Goal: Task Accomplishment & Management: Use online tool/utility

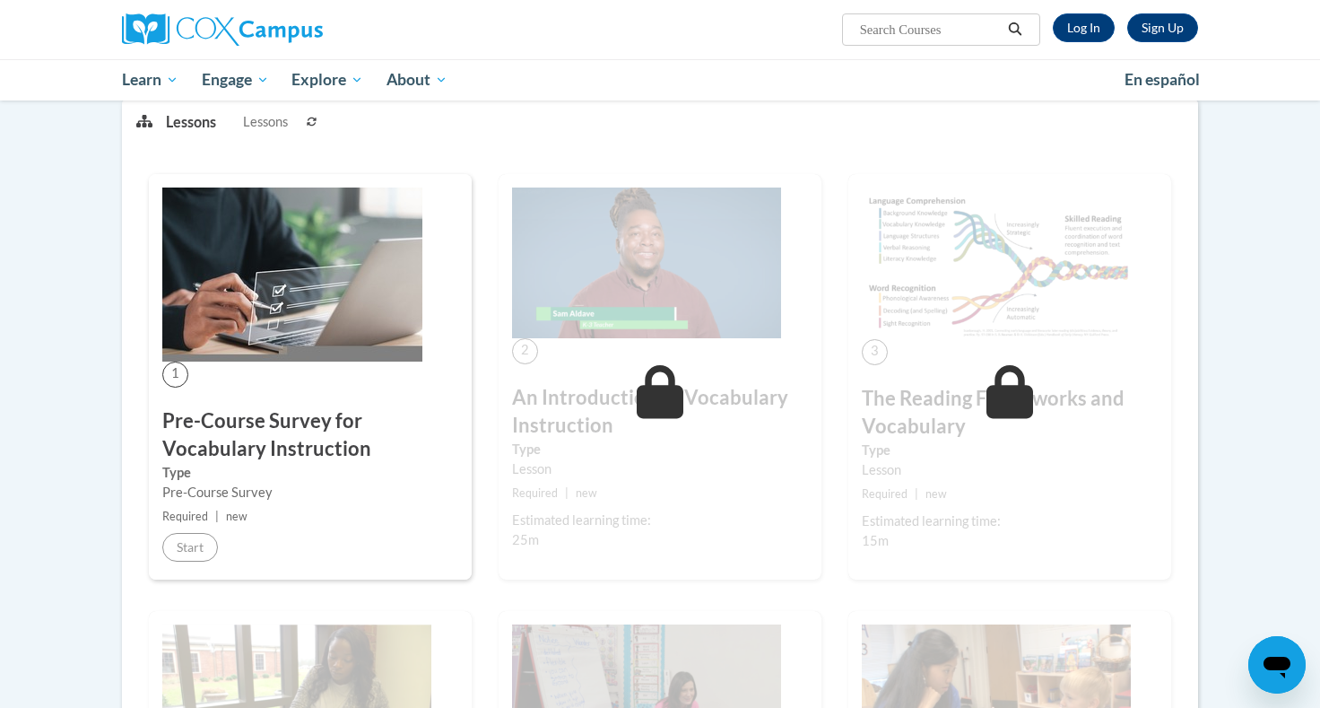
scroll to position [195, 0]
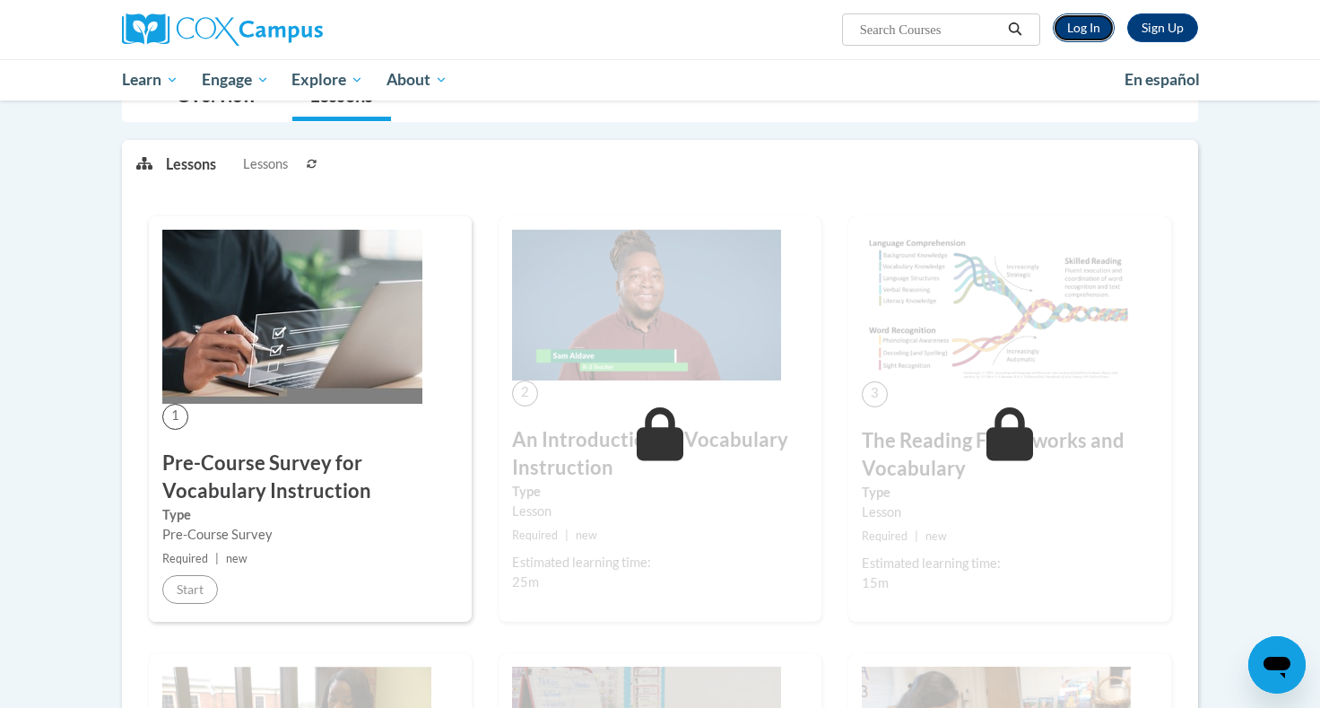
click at [1102, 22] on link "Log In" at bounding box center [1084, 27] width 62 height 29
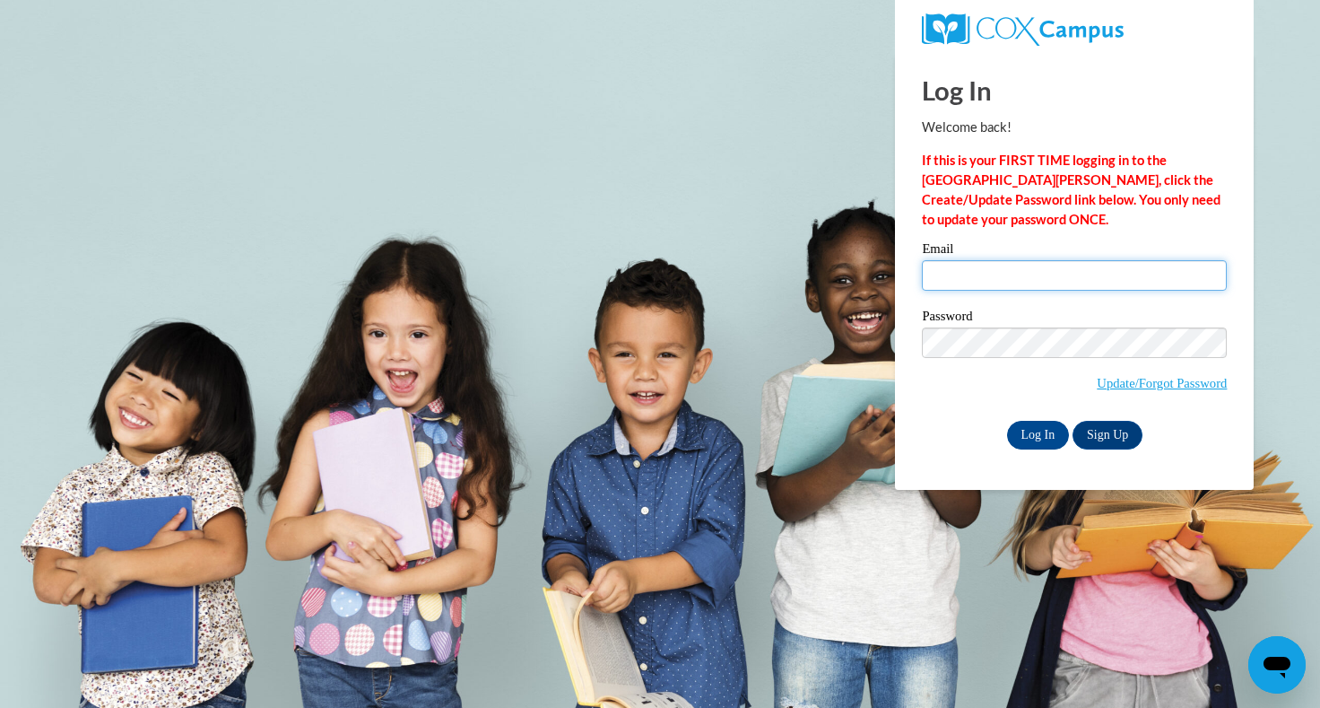
click at [1040, 285] on input "Email" at bounding box center [1074, 275] width 305 height 30
type input "louisana.wong@gmail.com"
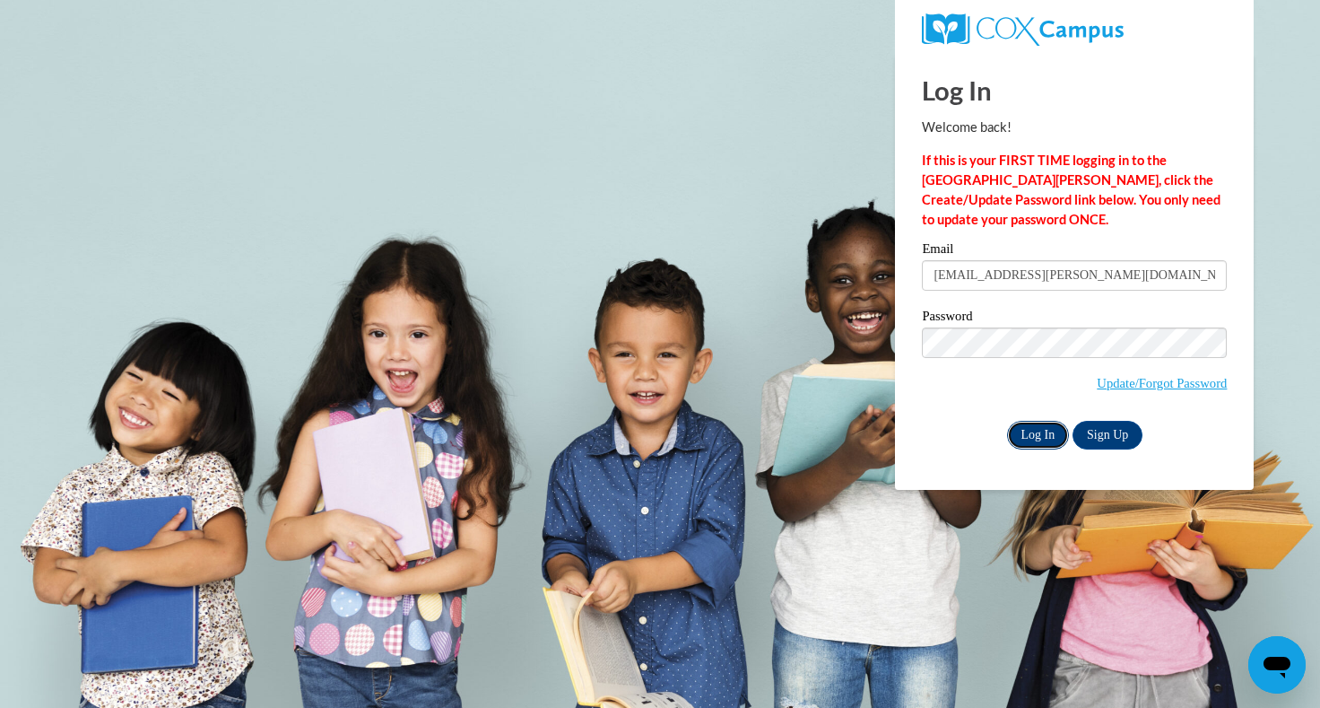
click at [1040, 431] on input "Log In" at bounding box center [1038, 435] width 63 height 29
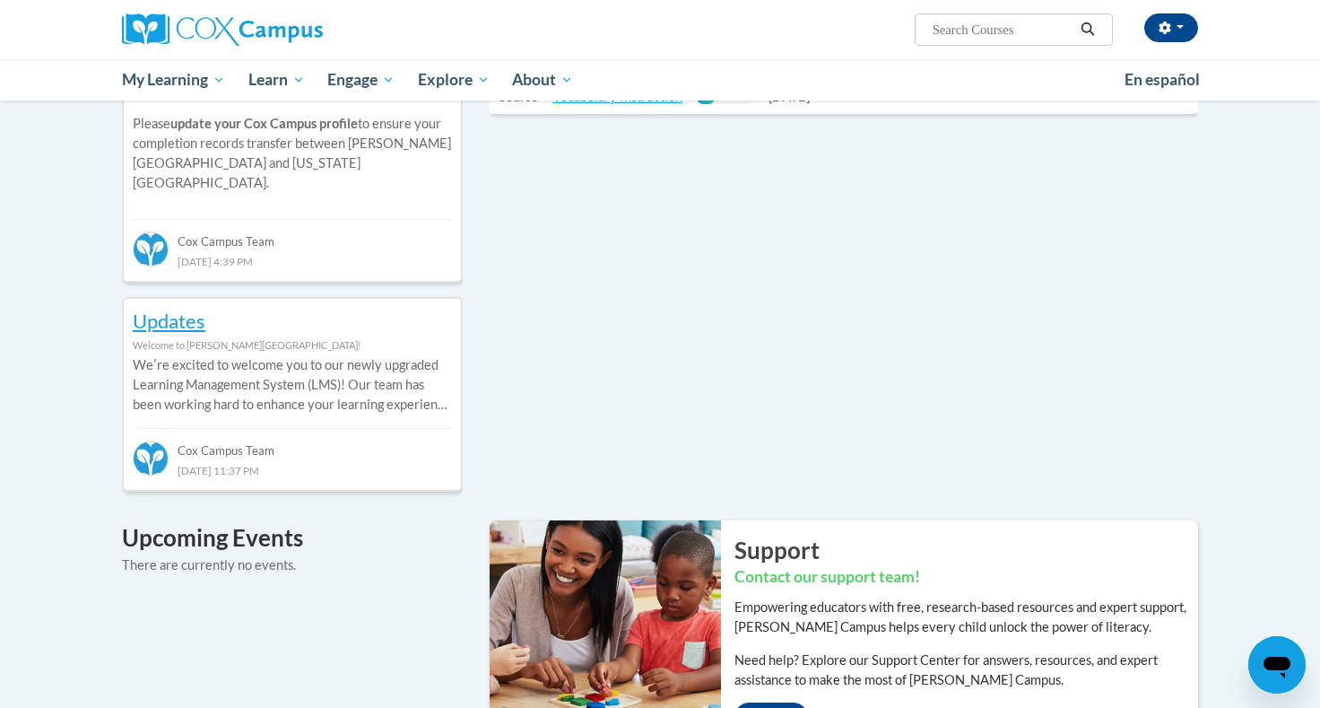
scroll to position [785, 0]
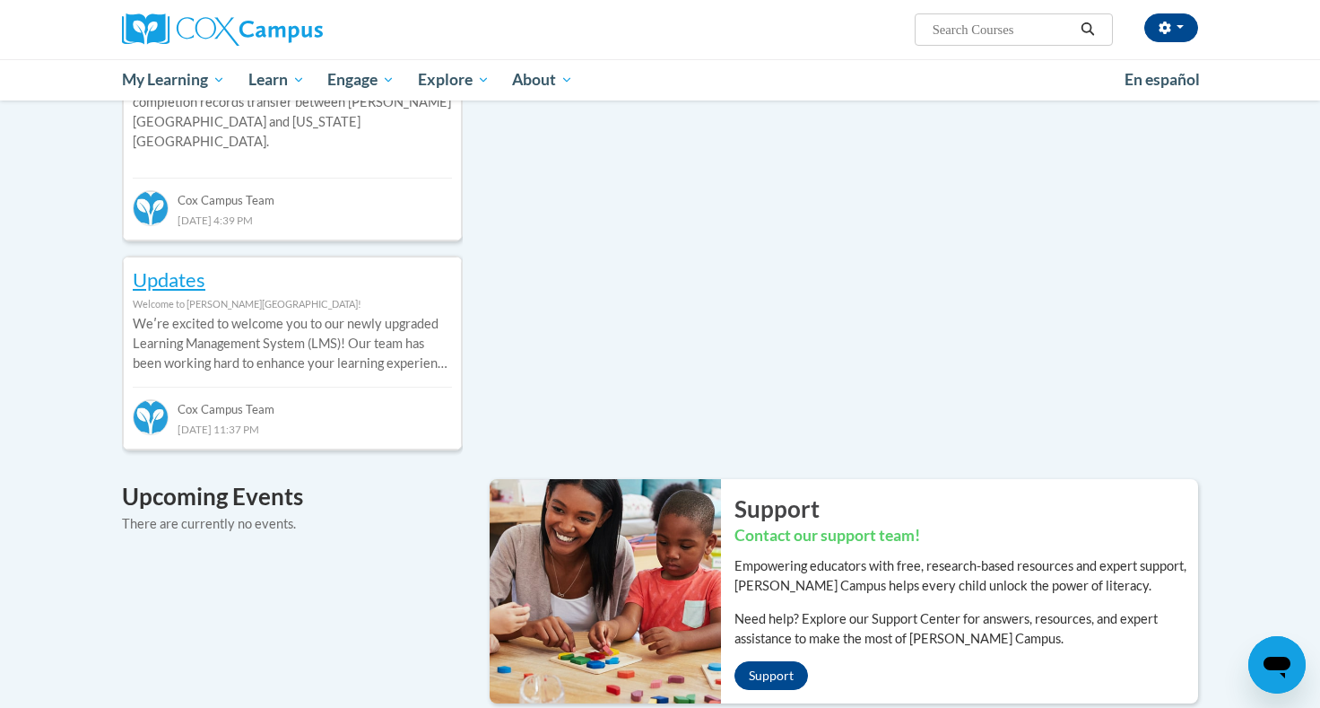
click at [828, 380] on div "Recent Discussions ATTN Georgia Members Welcome to Cox Campus! Georgia Literacy…" at bounding box center [660, 527] width 1130 height 1310
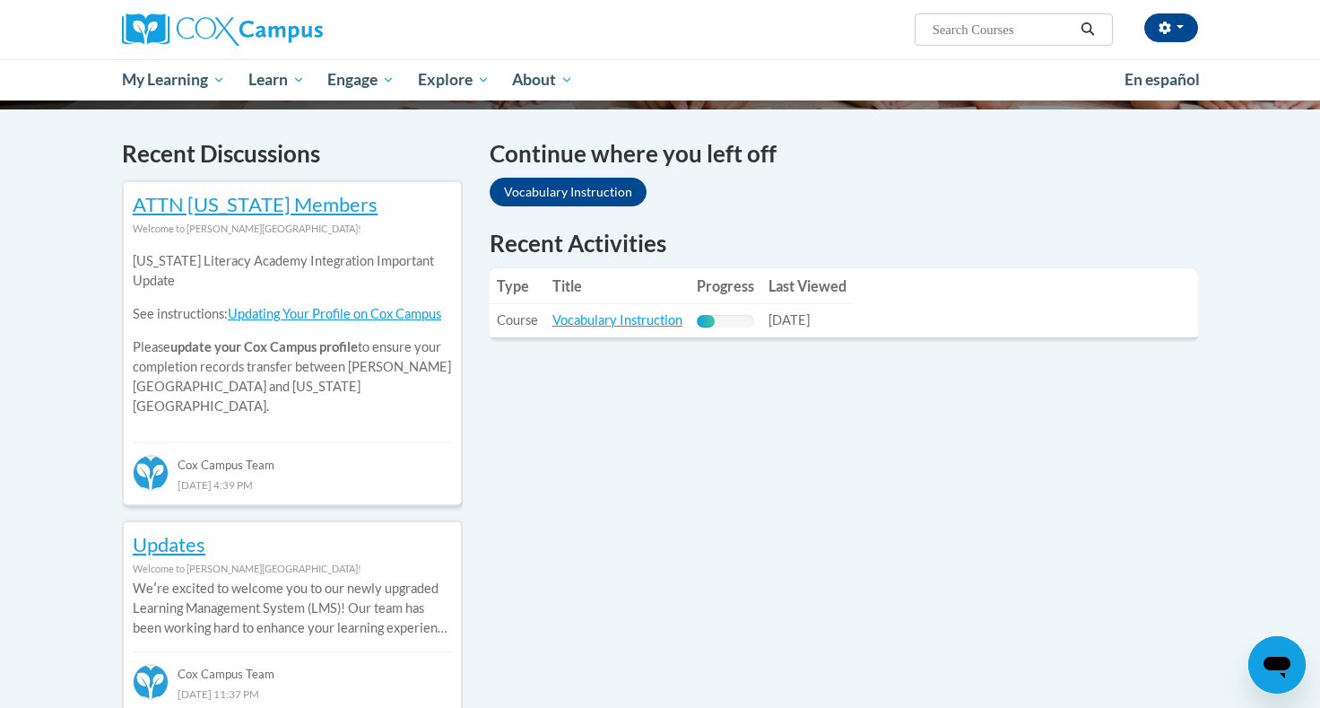
scroll to position [518, 0]
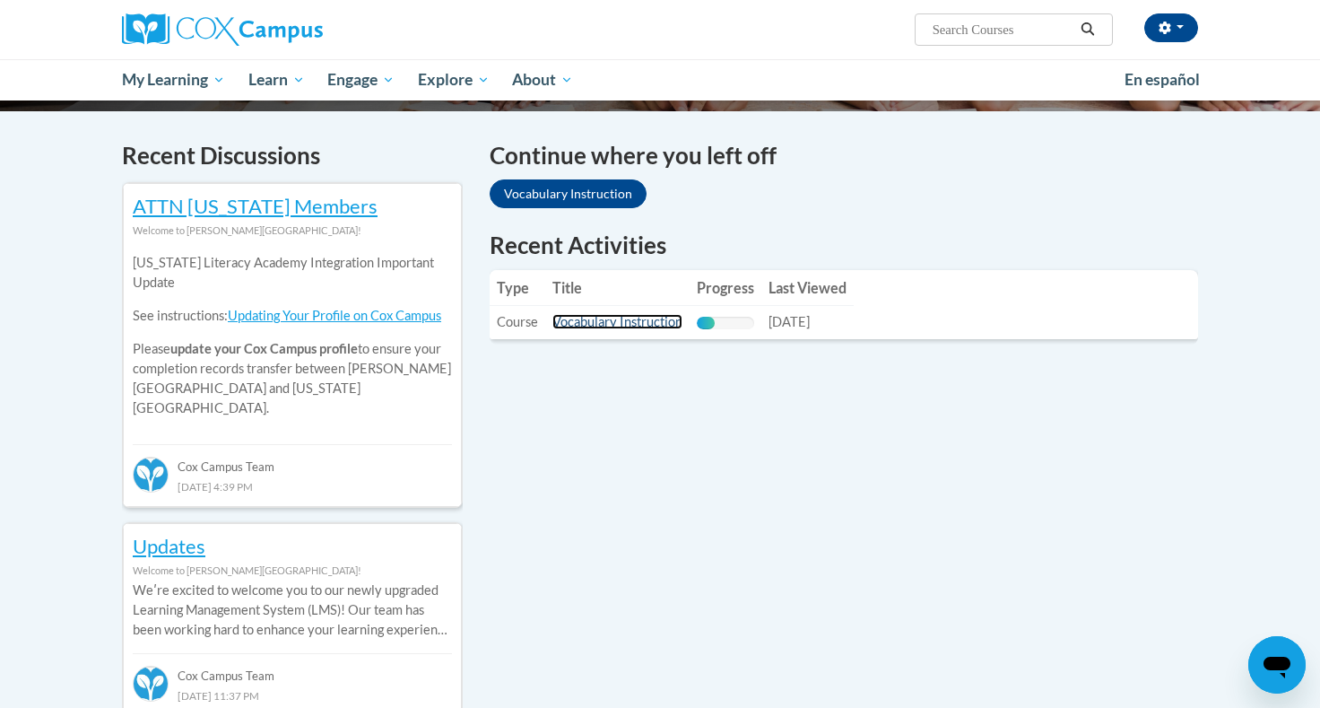
click at [627, 320] on link "Vocabulary Instruction" at bounding box center [617, 321] width 130 height 15
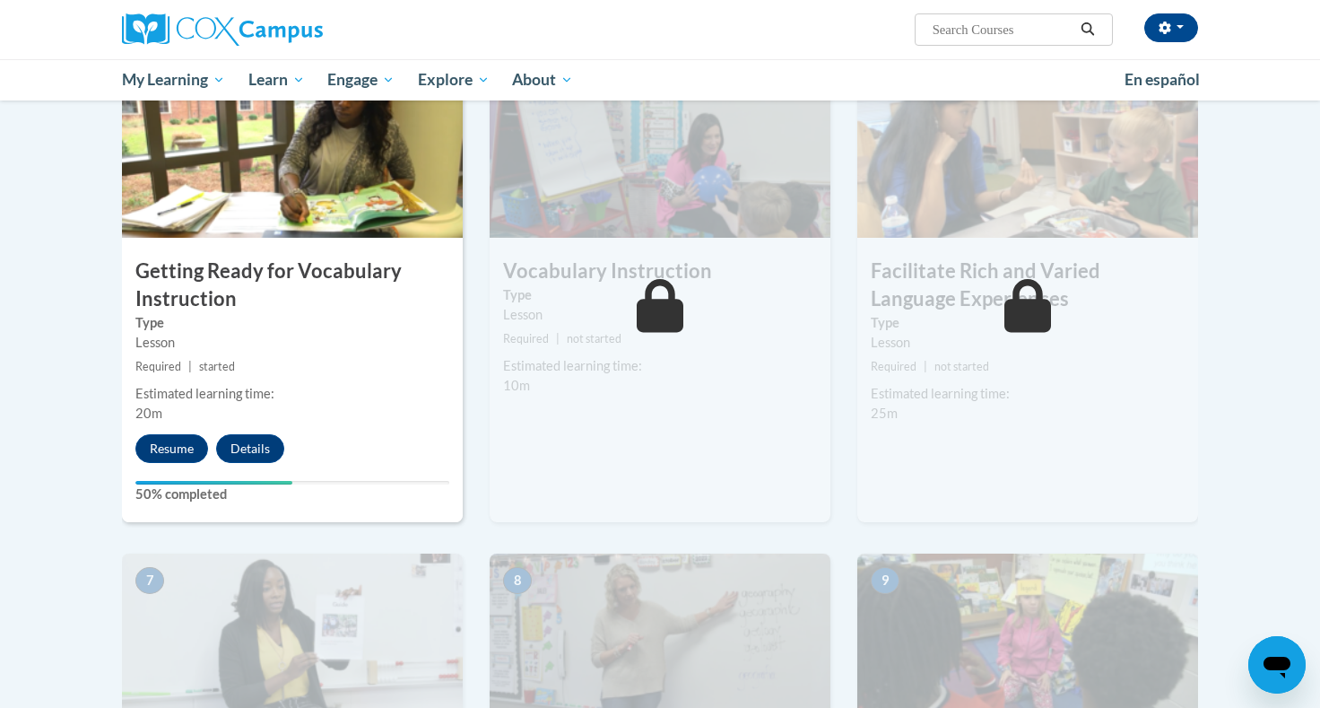
scroll to position [902, 0]
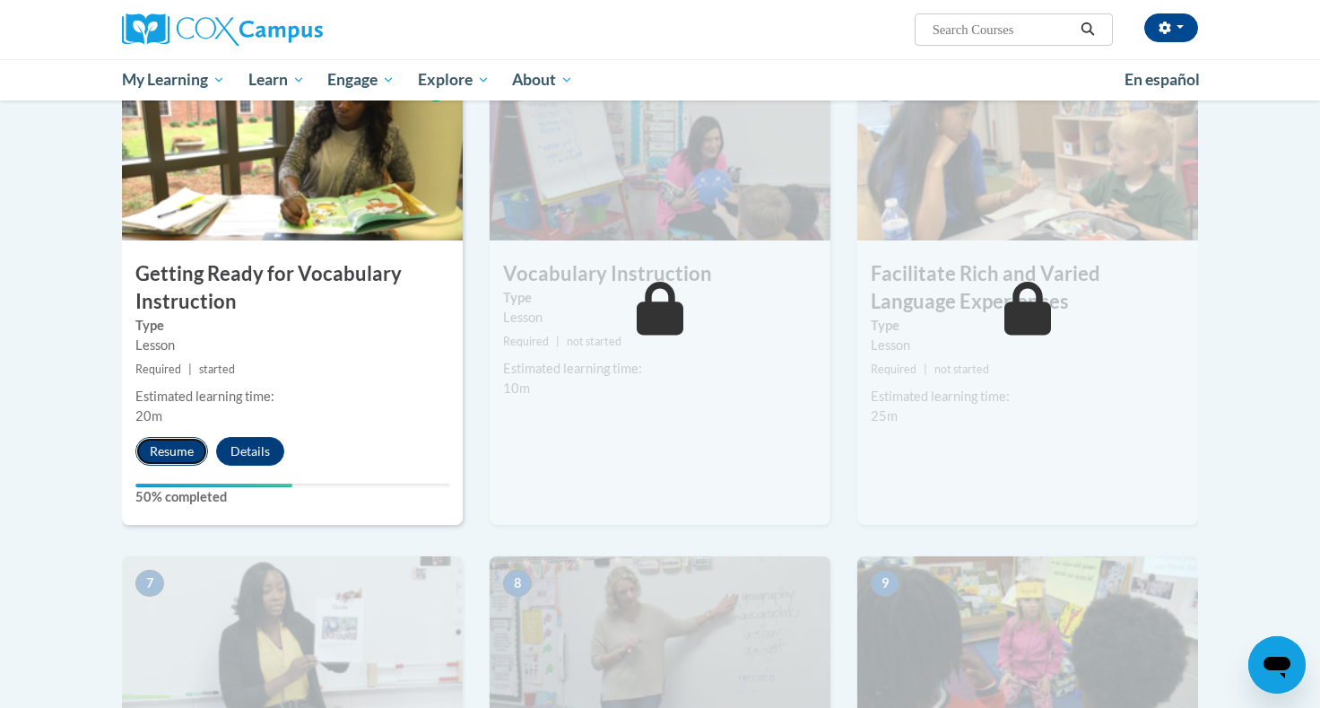
click at [181, 456] on button "Resume" at bounding box center [171, 451] width 73 height 29
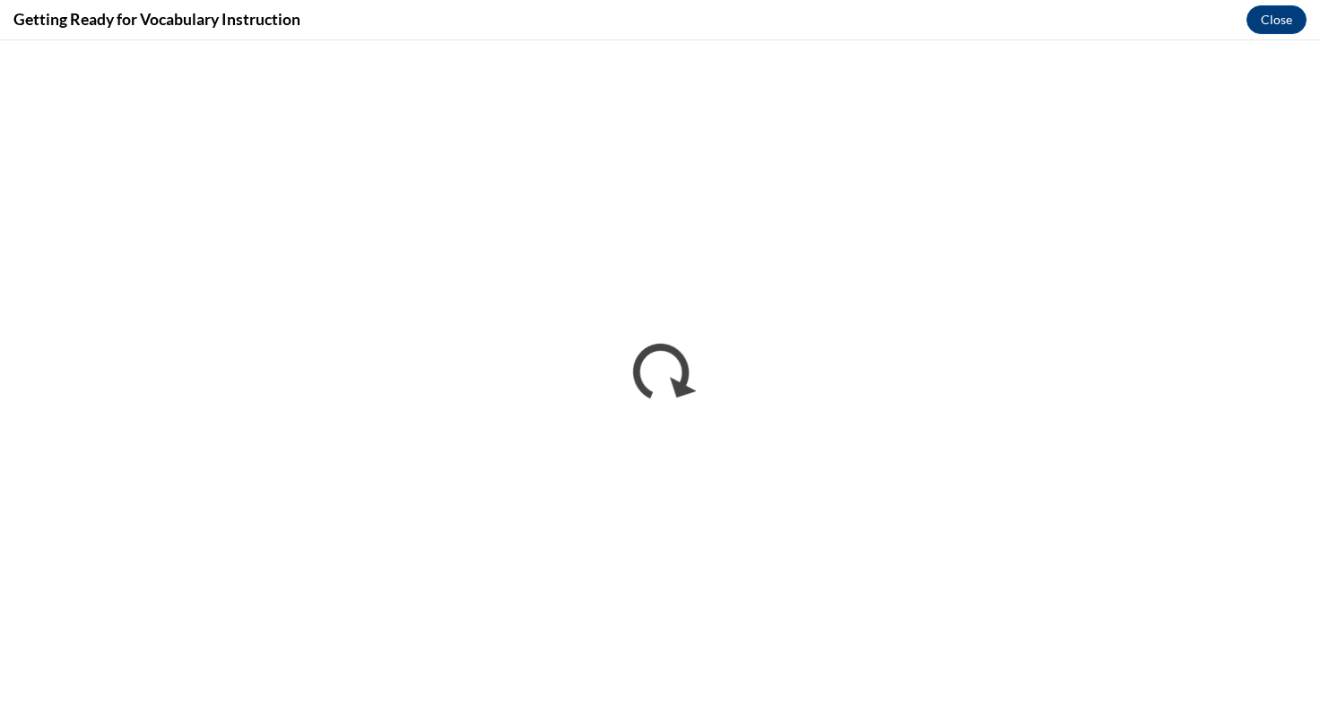
scroll to position [0, 0]
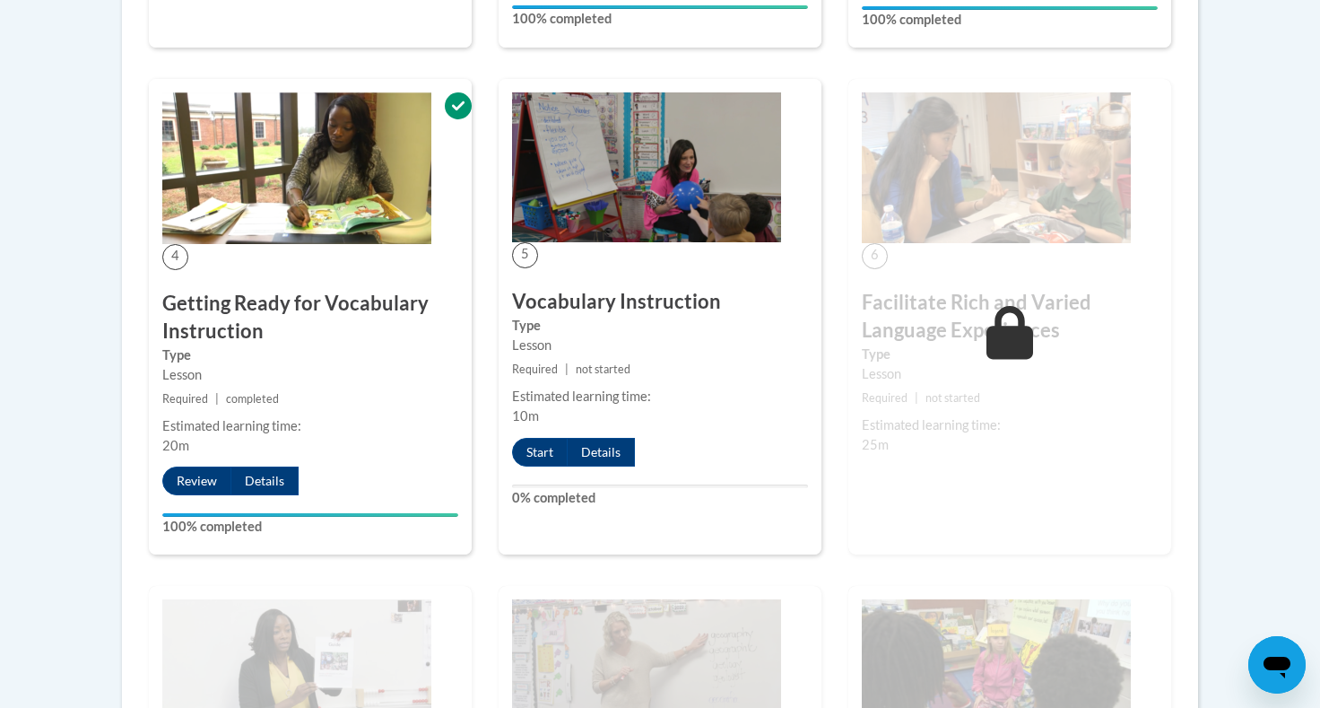
scroll to position [1622, 0]
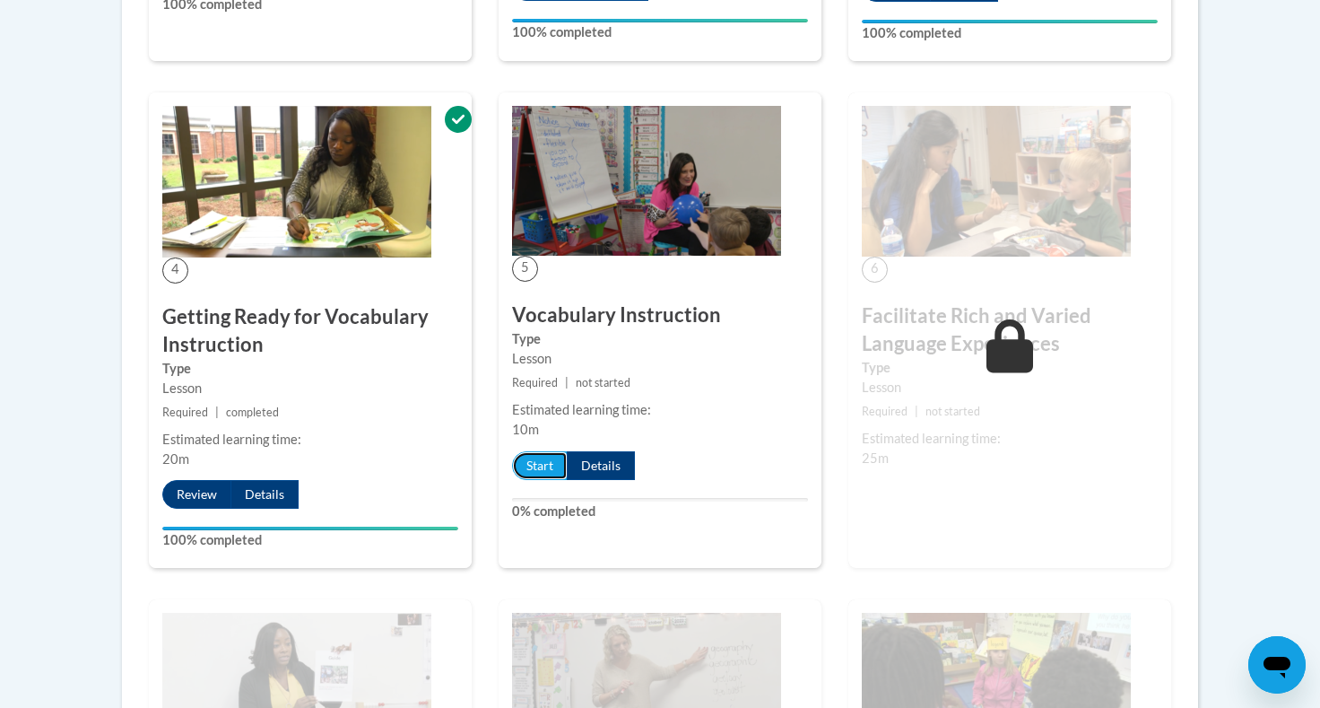
drag, startPoint x: 543, startPoint y: 565, endPoint x: 636, endPoint y: 434, distance: 160.2
click at [642, 433] on div "5 Vocabulary Instruction Type Lesson Required | not started Estimated learning …" at bounding box center [660, 329] width 323 height 475
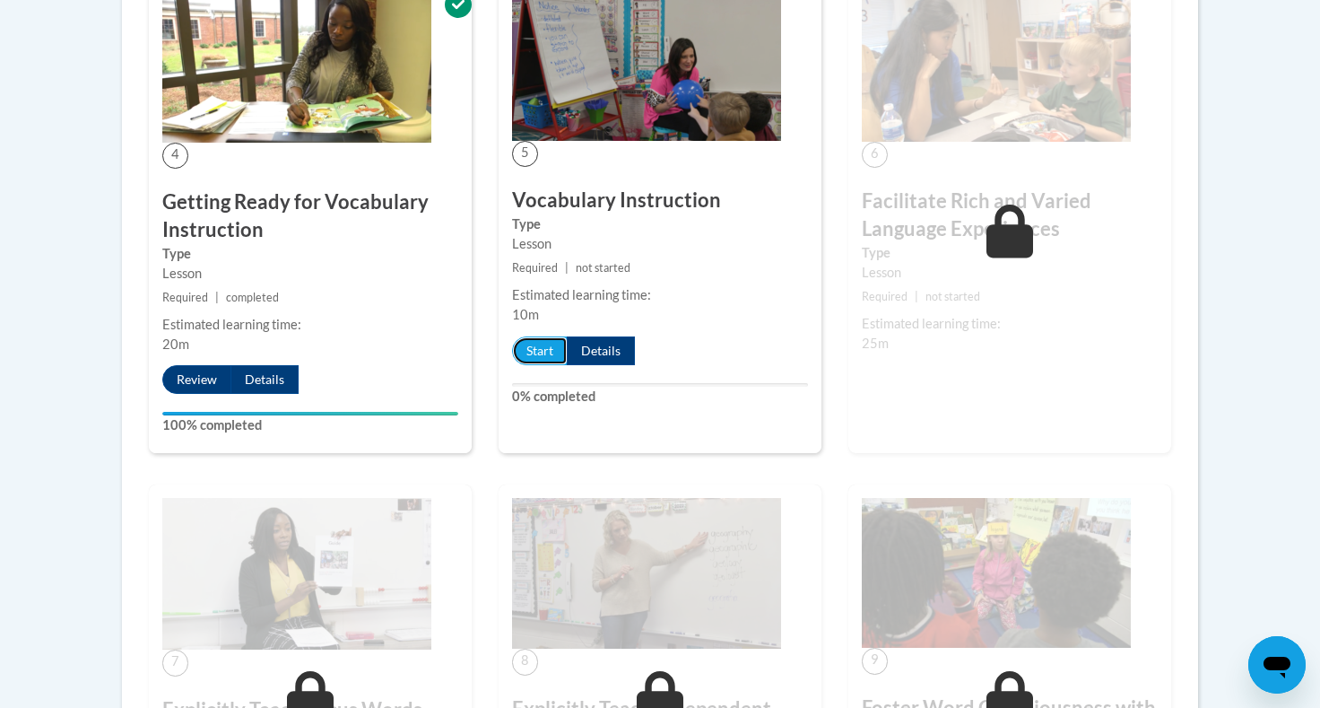
scroll to position [1713, 0]
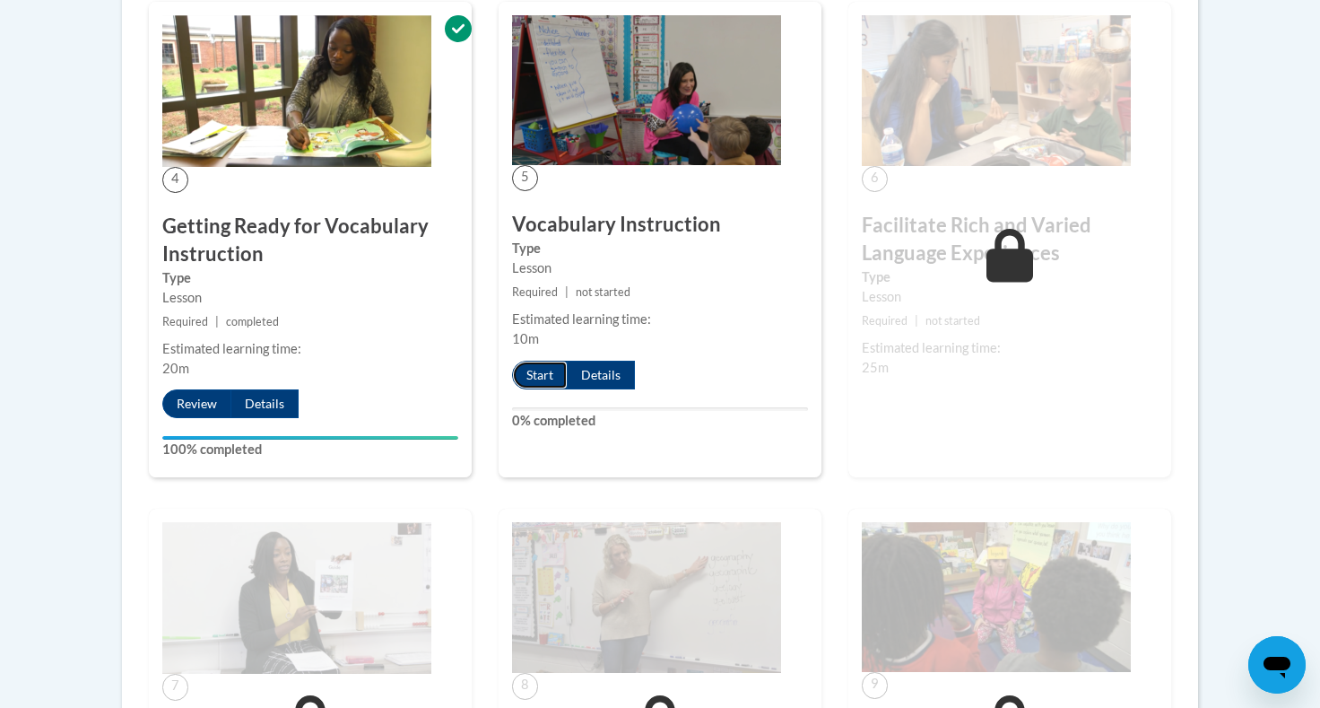
click at [534, 389] on button "Start" at bounding box center [540, 374] width 56 height 29
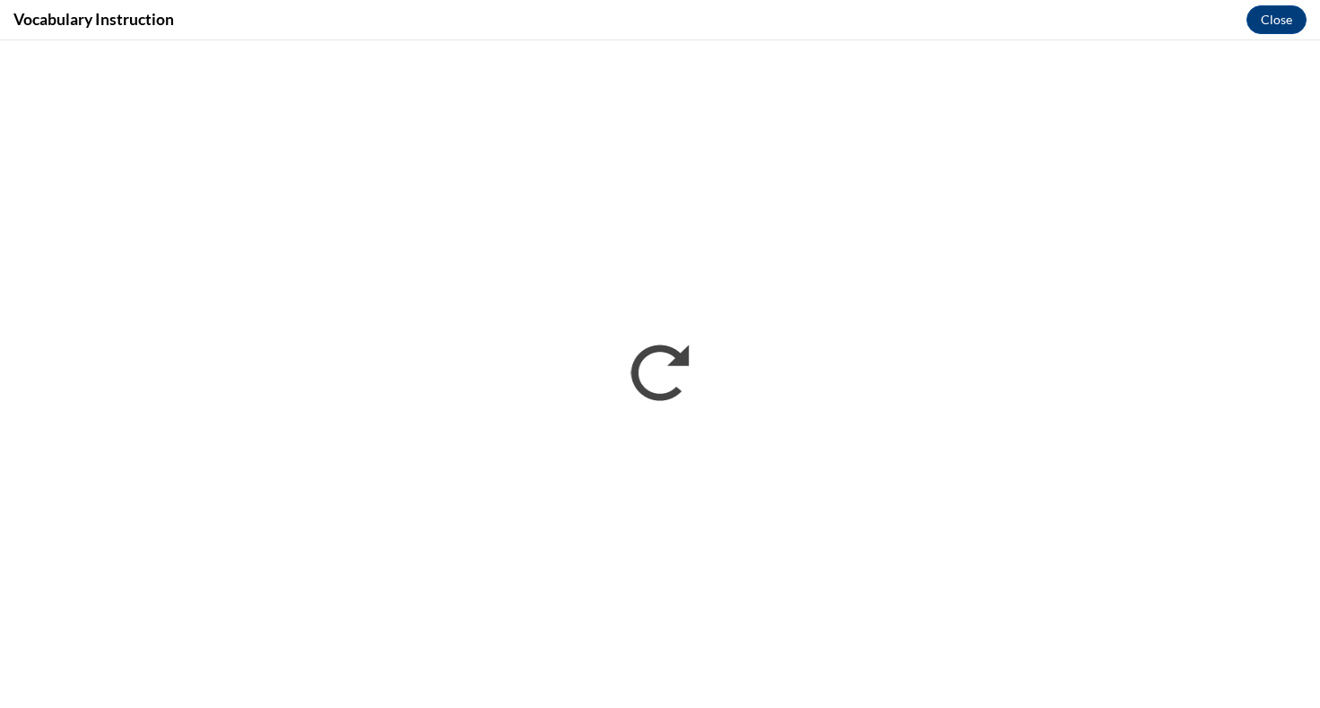
scroll to position [1714, 0]
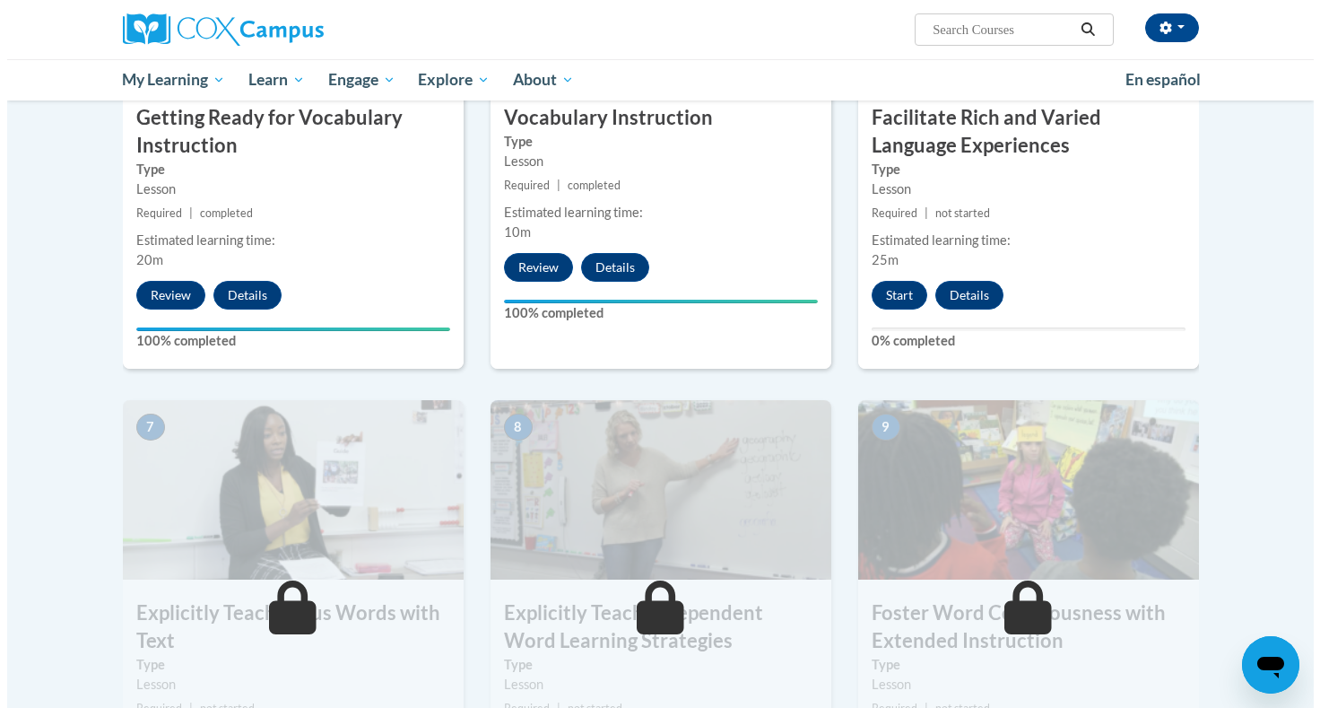
scroll to position [1055, 0]
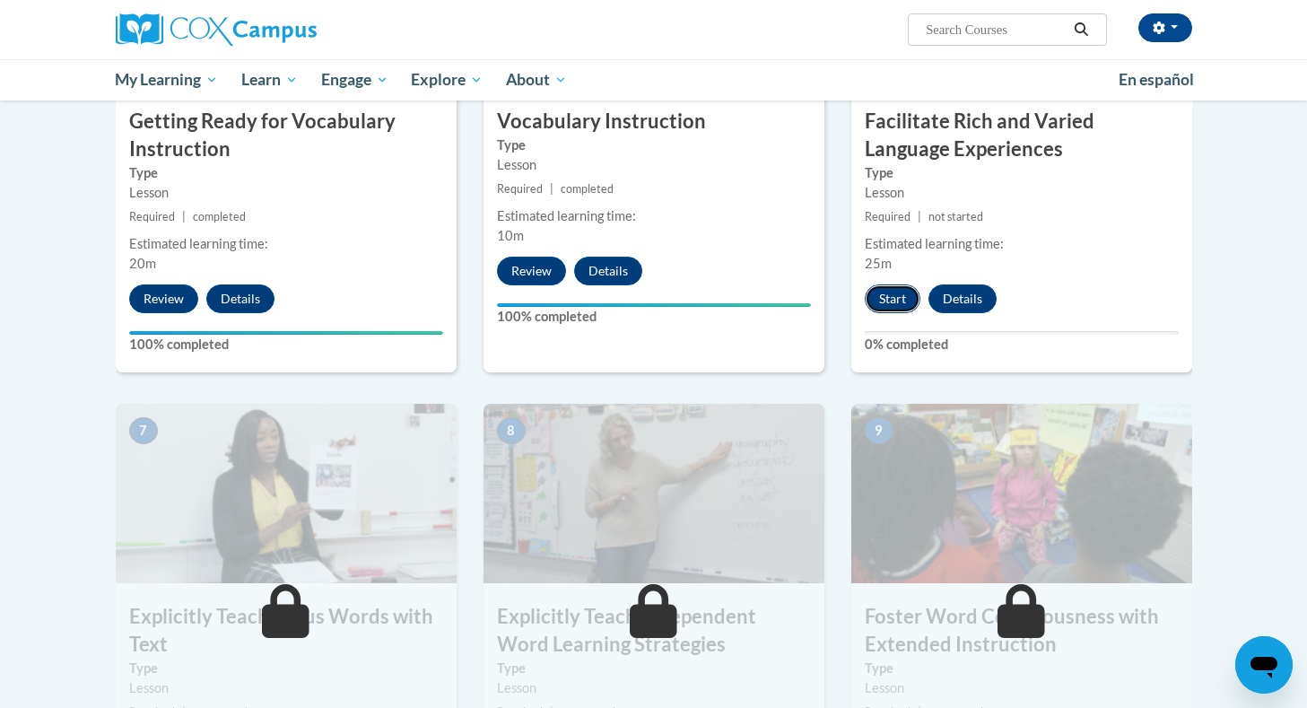
click at [893, 302] on button "Start" at bounding box center [892, 298] width 56 height 29
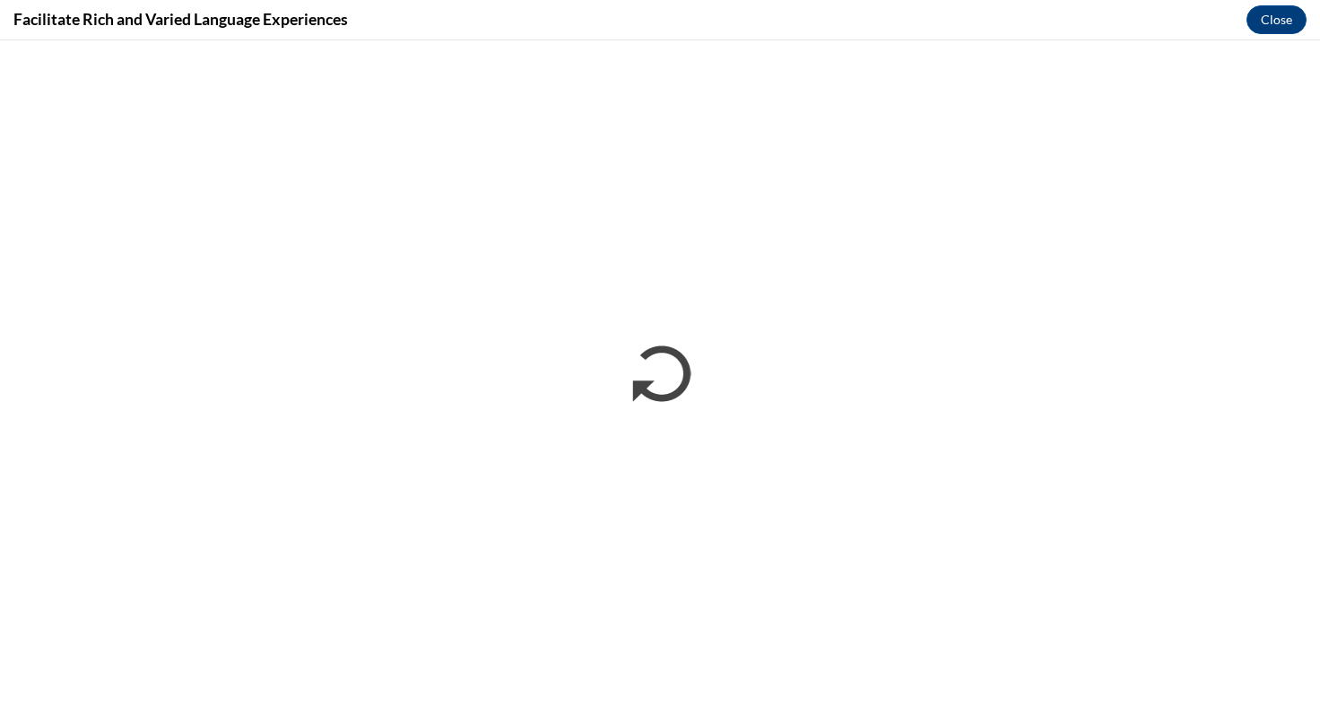
scroll to position [0, 0]
